Goal: Transaction & Acquisition: Purchase product/service

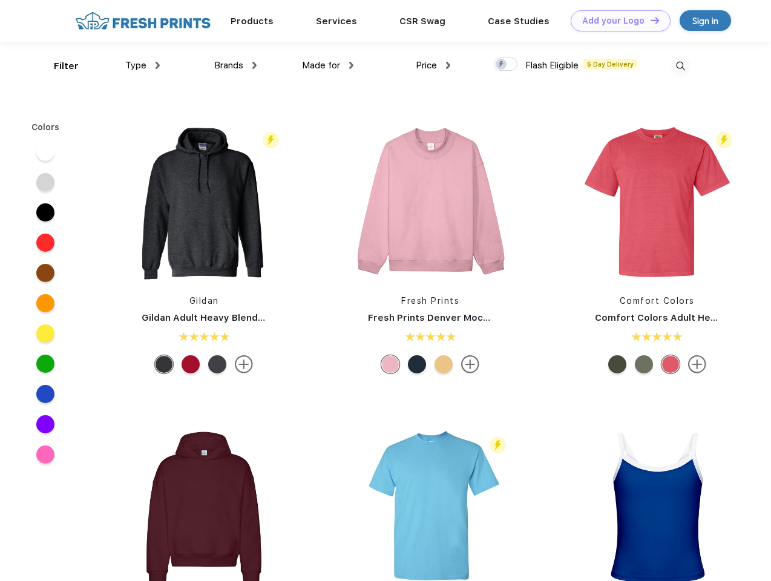
click at [616, 21] on link "Add your Logo Design Tool" at bounding box center [621, 20] width 100 height 21
click at [58, 66] on div "Filter" at bounding box center [66, 66] width 25 height 14
click at [143, 65] on span "Type" at bounding box center [135, 65] width 21 height 11
click at [236, 65] on span "Brands" at bounding box center [228, 65] width 29 height 11
click at [328, 65] on span "Made for" at bounding box center [321, 65] width 38 height 11
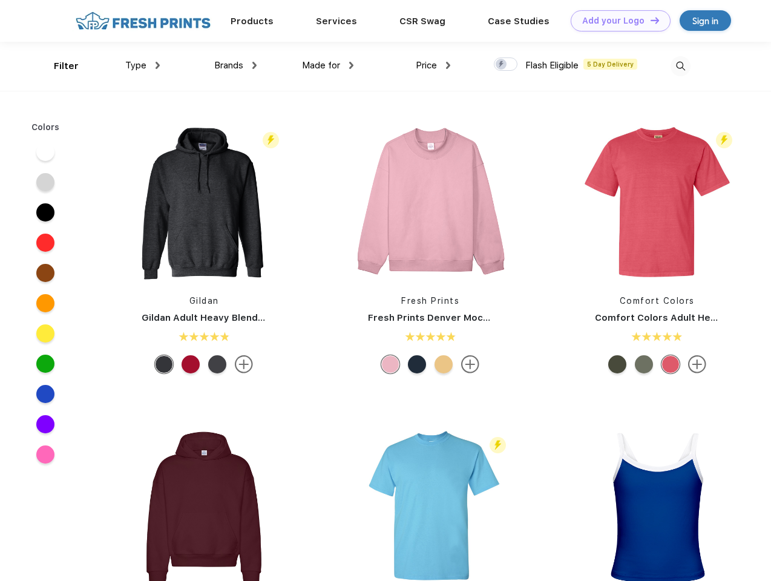
click at [434, 65] on span "Price" at bounding box center [426, 65] width 21 height 11
click at [506, 65] on div at bounding box center [506, 64] width 24 height 13
click at [502, 65] on input "checkbox" at bounding box center [498, 61] width 8 height 8
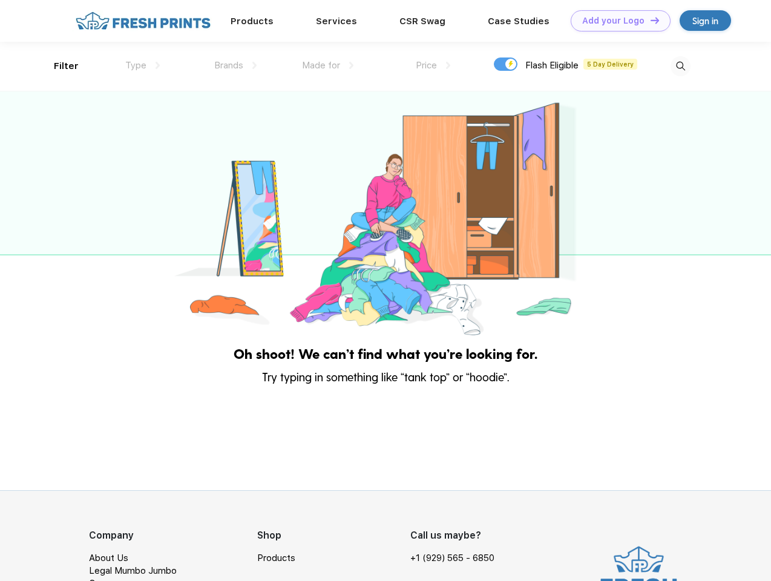
click at [681, 66] on img at bounding box center [681, 66] width 20 height 20
click at [45, 152] on div at bounding box center [385, 214] width 771 height 247
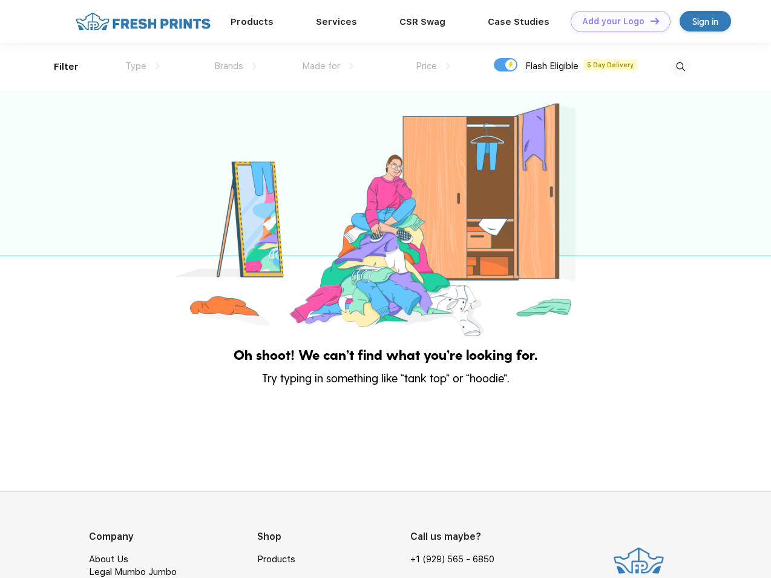
click at [45, 182] on div at bounding box center [385, 215] width 771 height 247
